Goal: Navigation & Orientation: Find specific page/section

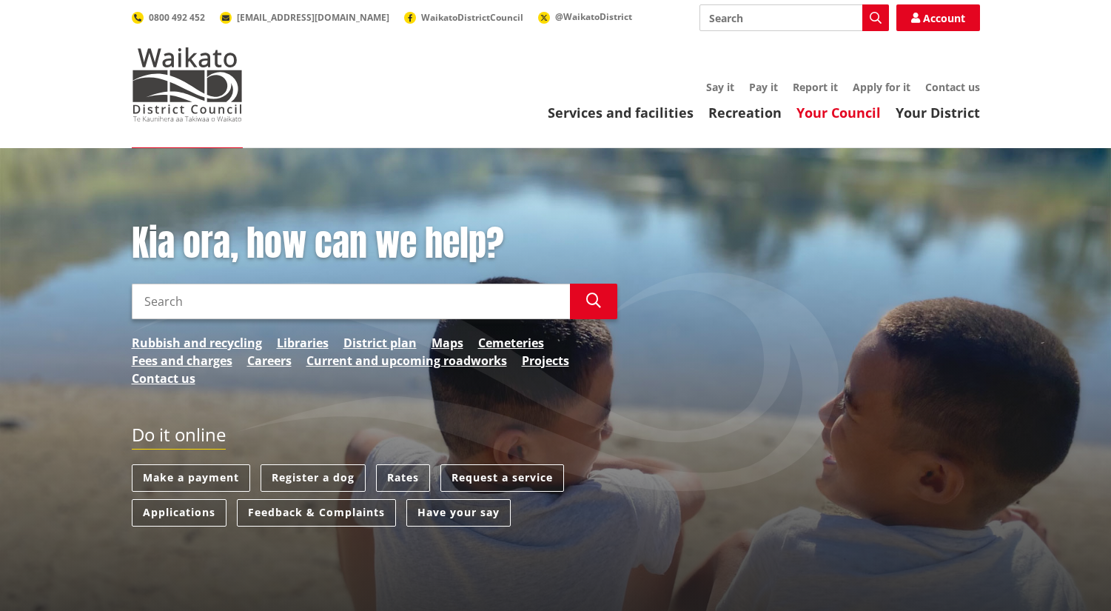
click at [827, 107] on link "Your Council" at bounding box center [838, 113] width 84 height 18
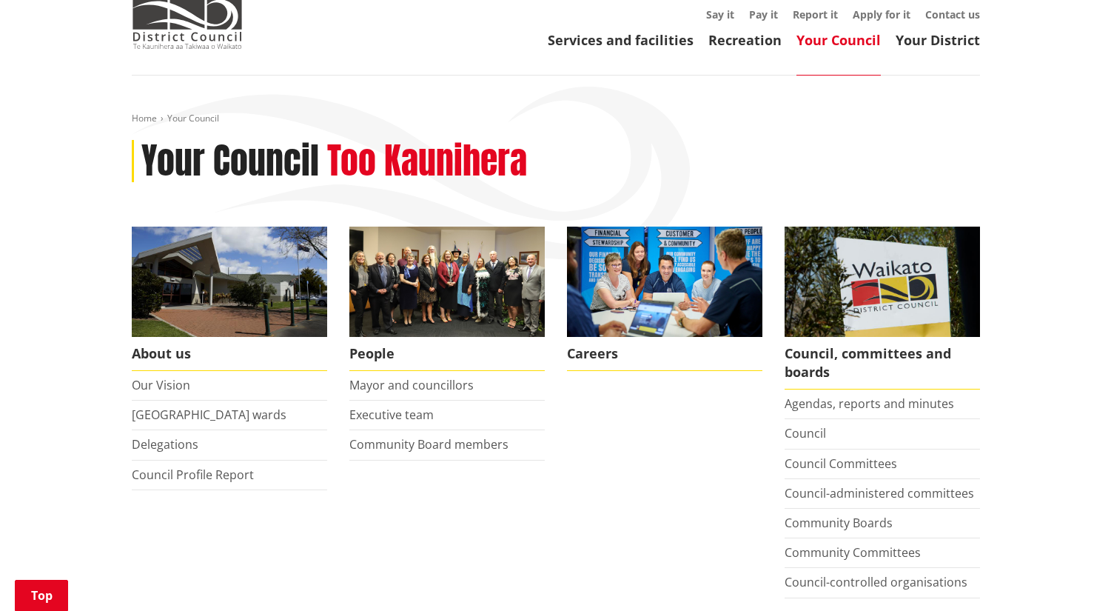
scroll to position [222, 0]
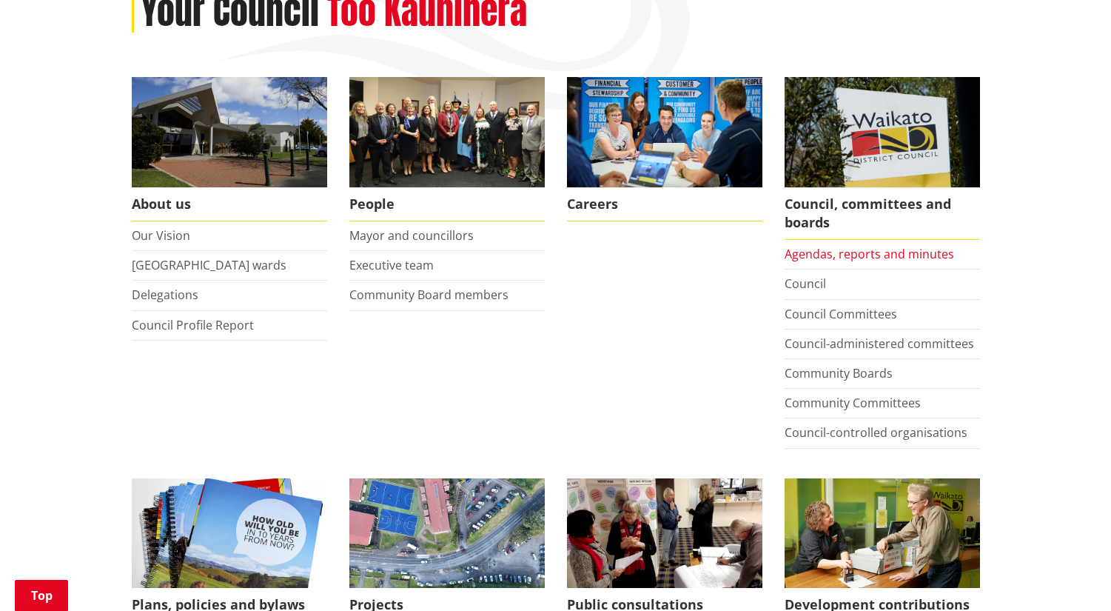
click at [830, 249] on link "Agendas, reports and minutes" at bounding box center [870, 254] width 170 height 16
